Goal: Transaction & Acquisition: Purchase product/service

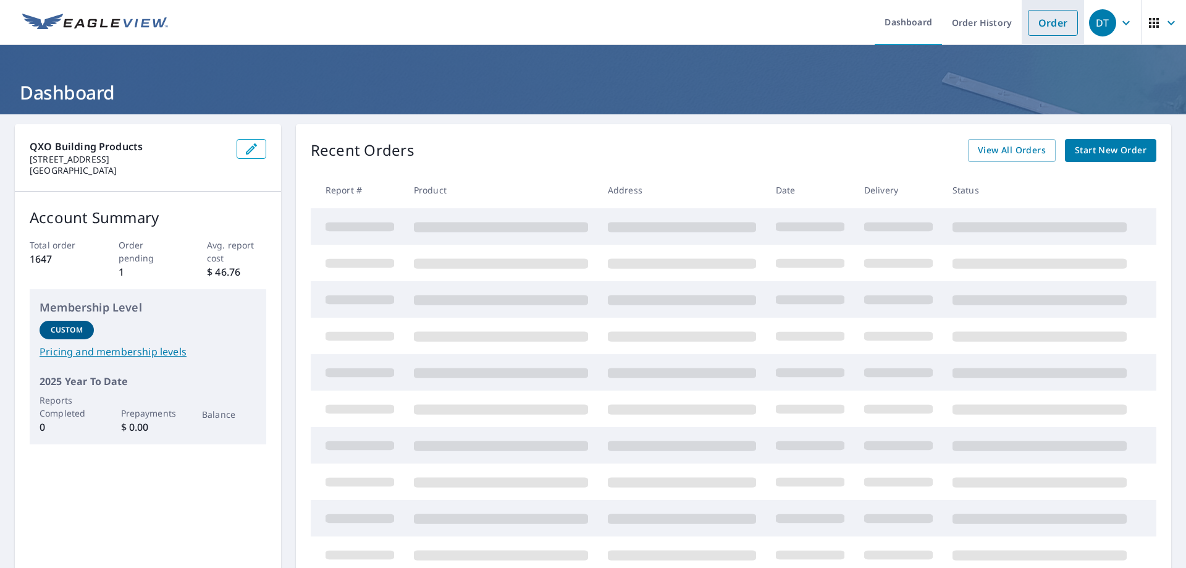
click at [1049, 31] on link "Order" at bounding box center [1053, 23] width 50 height 26
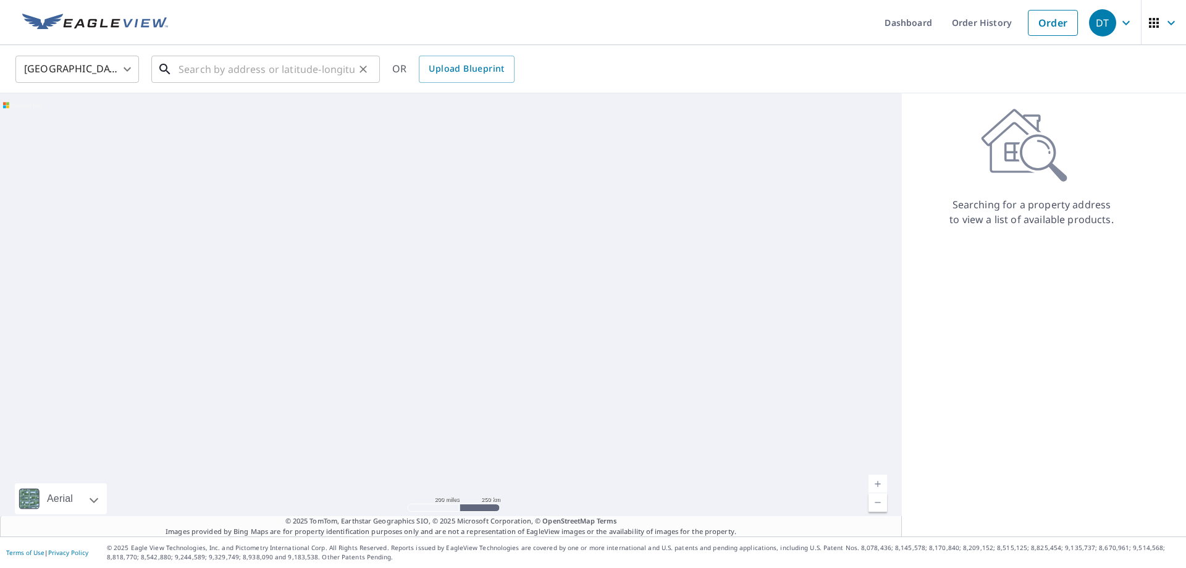
click at [193, 64] on input "text" at bounding box center [267, 69] width 176 height 35
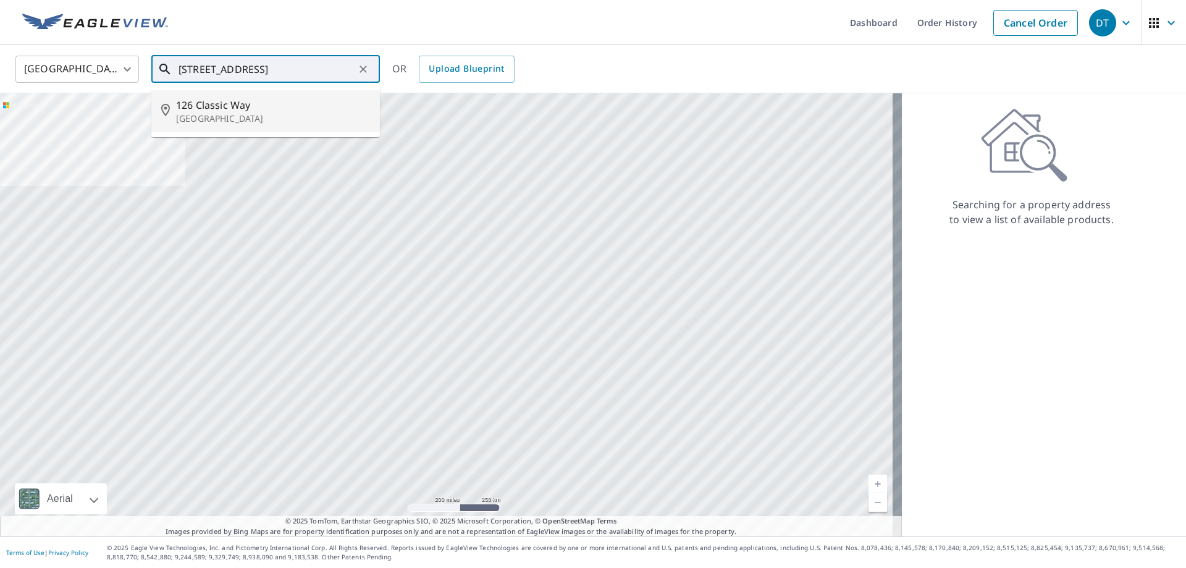
click at [207, 110] on span "126 Classic Way" at bounding box center [273, 105] width 194 height 15
type input "[STREET_ADDRESS]"
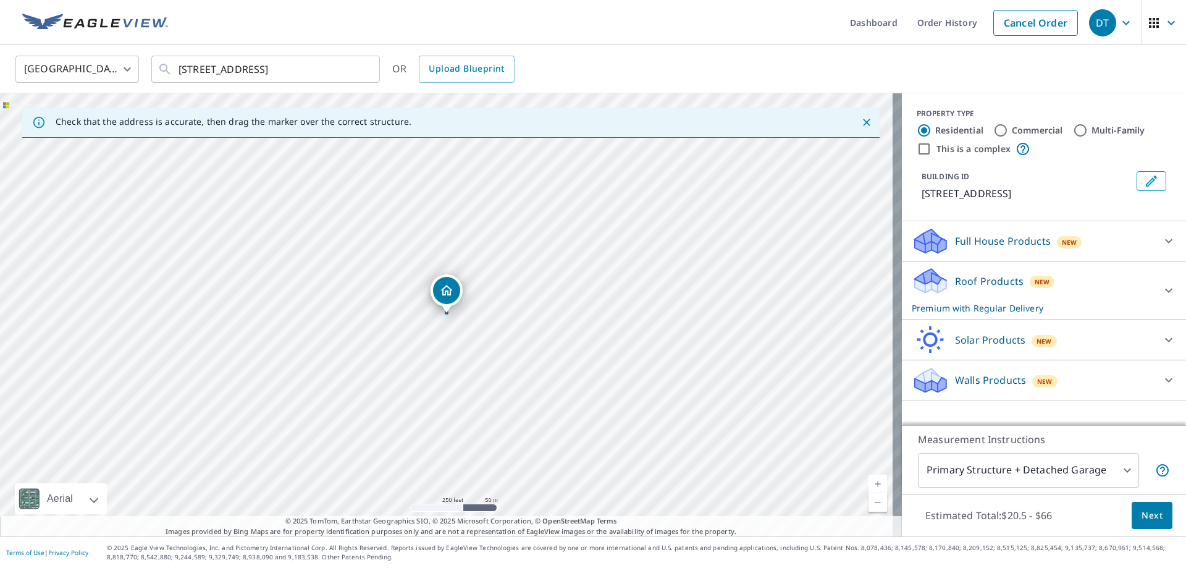
click at [1165, 291] on icon at bounding box center [1169, 290] width 15 height 15
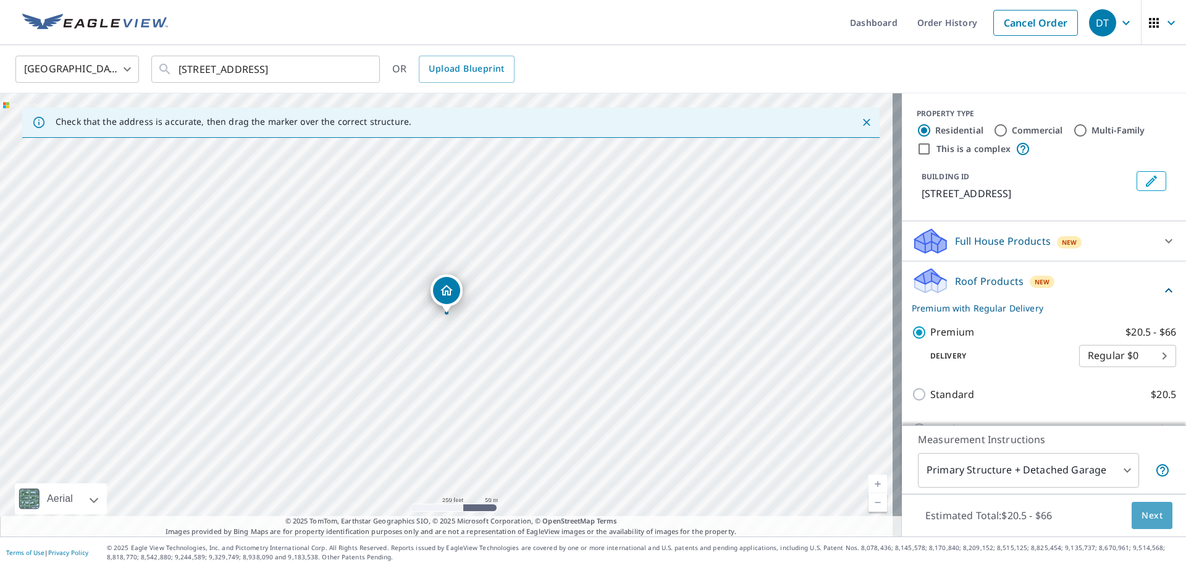
click at [1152, 513] on span "Next" at bounding box center [1152, 515] width 21 height 15
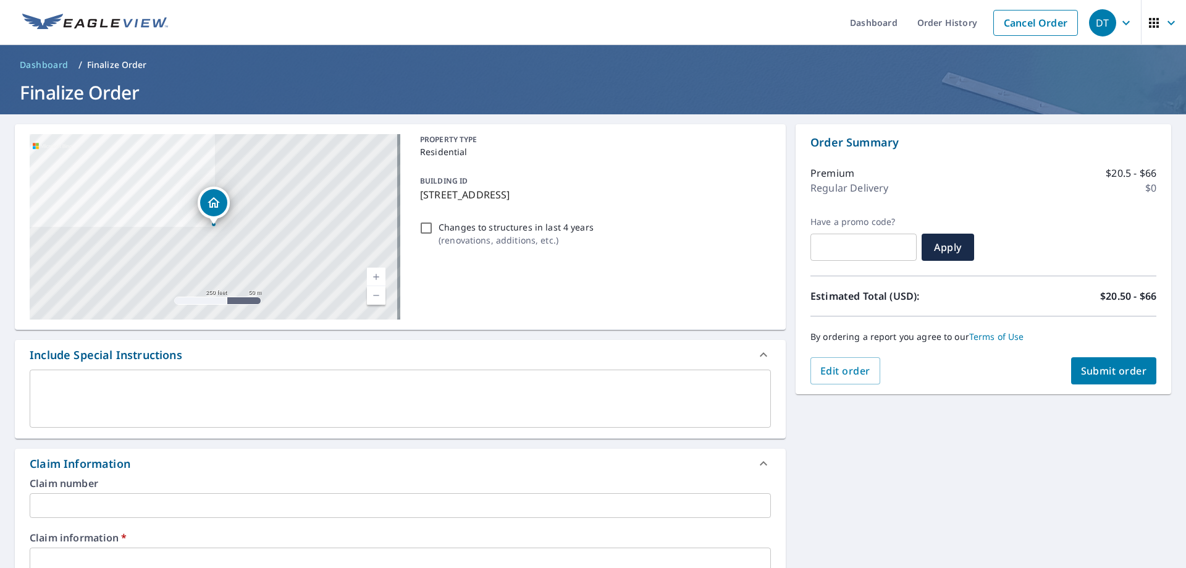
click at [140, 506] on input "text" at bounding box center [400, 505] width 741 height 25
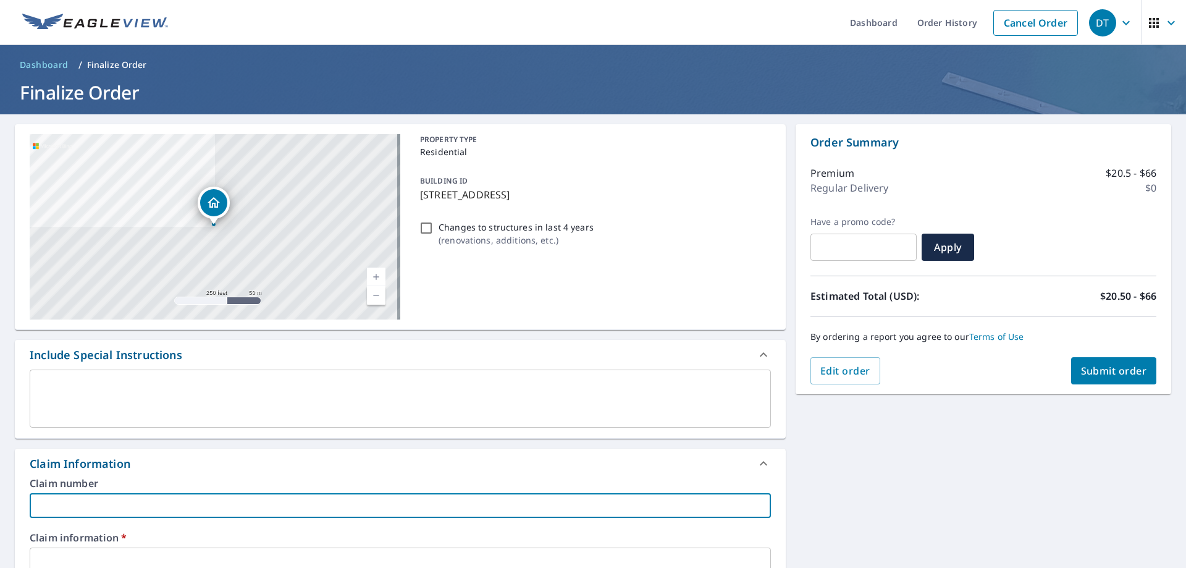
type input "A"
checkbox input "true"
type input "AJ"
checkbox input "true"
type input "AJT"
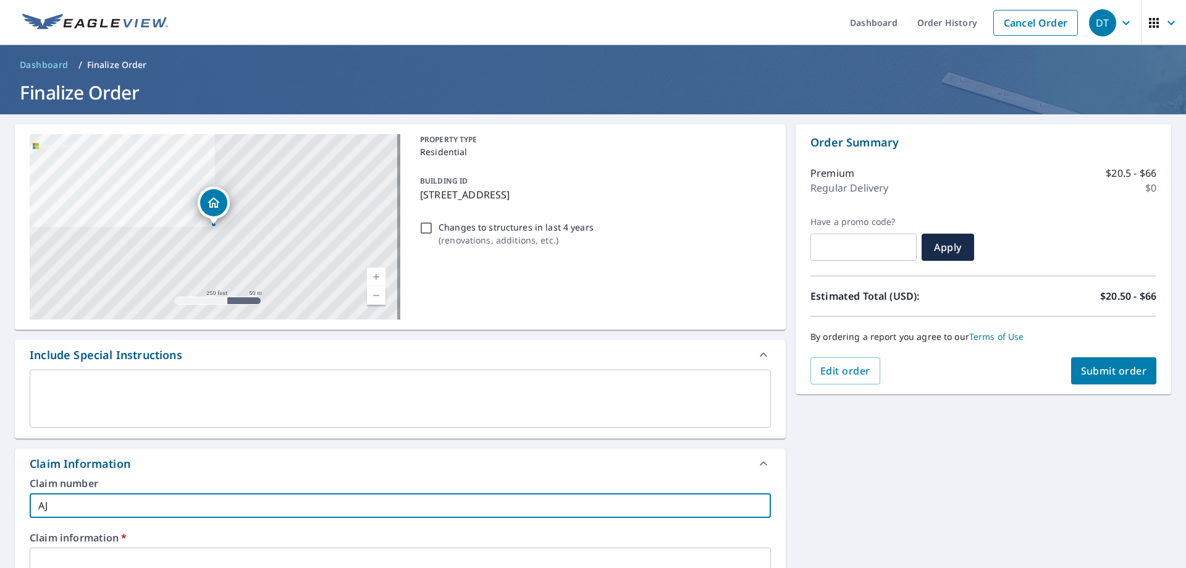
checkbox input "true"
type input "AJT"
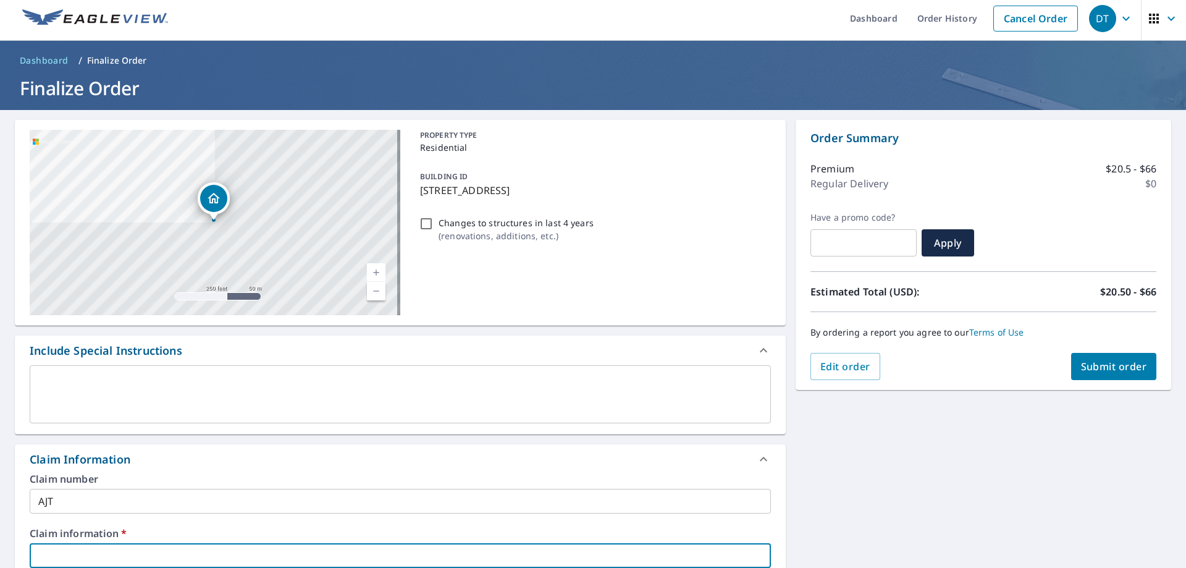
type input "A"
checkbox input "true"
type input "AJ"
checkbox input "true"
type input "AJT"
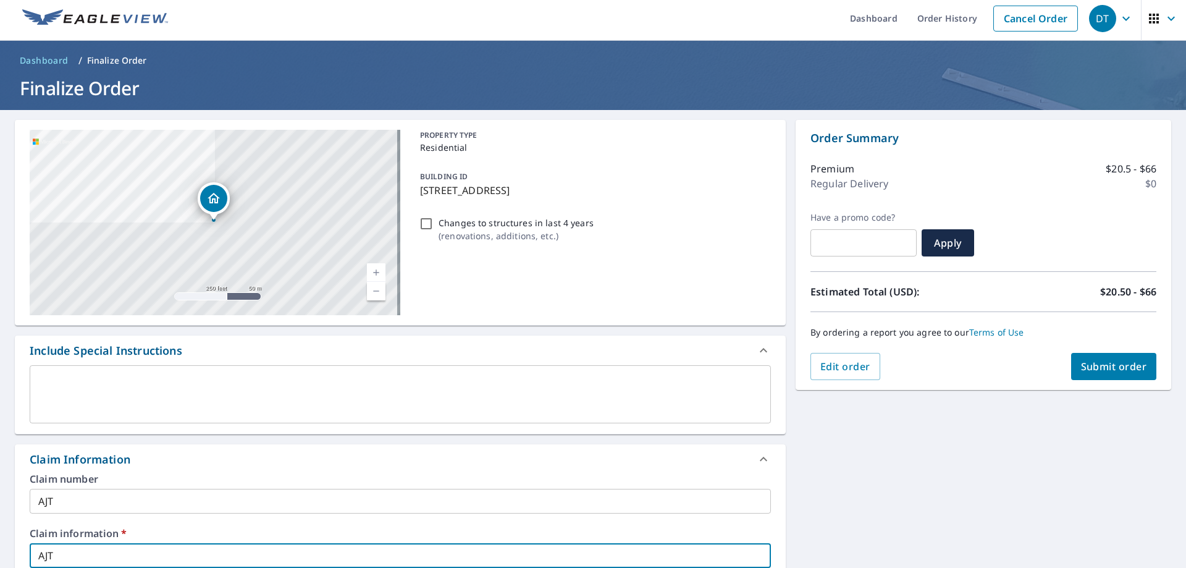
checkbox input "true"
type input "AJT"
click at [1092, 374] on button "Submit order" at bounding box center [1114, 366] width 86 height 27
checkbox input "true"
